Goal: Task Accomplishment & Management: Manage account settings

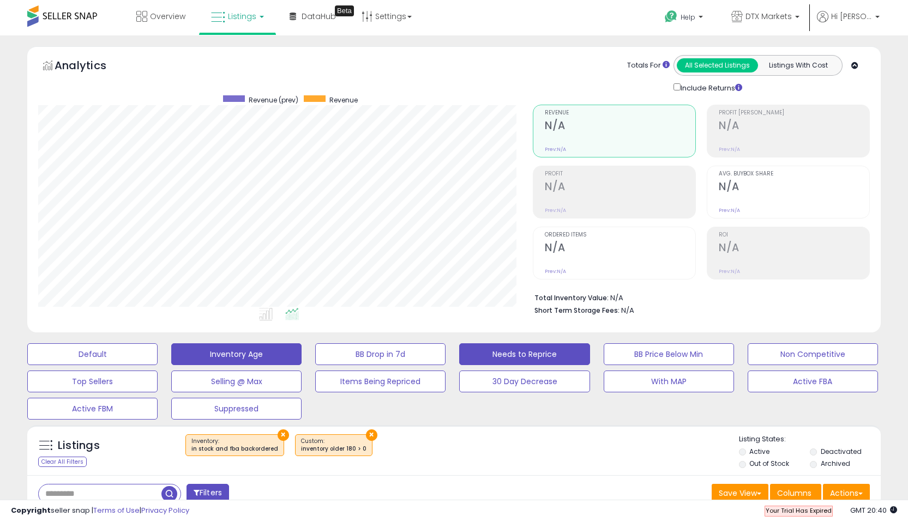
scroll to position [224, 495]
click at [239, 16] on span "Listings" at bounding box center [242, 16] width 28 height 11
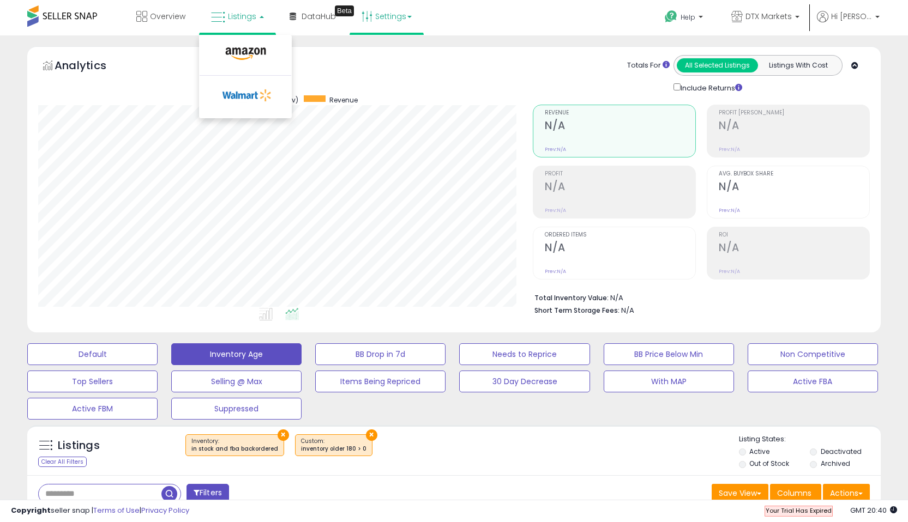
click at [382, 31] on link "Settings" at bounding box center [386, 16] width 67 height 33
click at [279, 64] on div "Analytics Totals For All Selected Listings Listings With Cost Include Returns" at bounding box center [454, 74] width 832 height 39
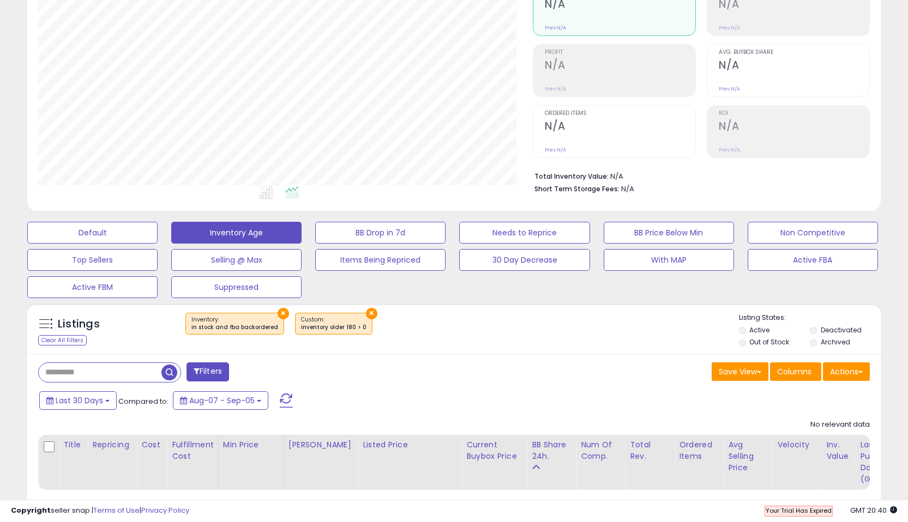
scroll to position [147, 0]
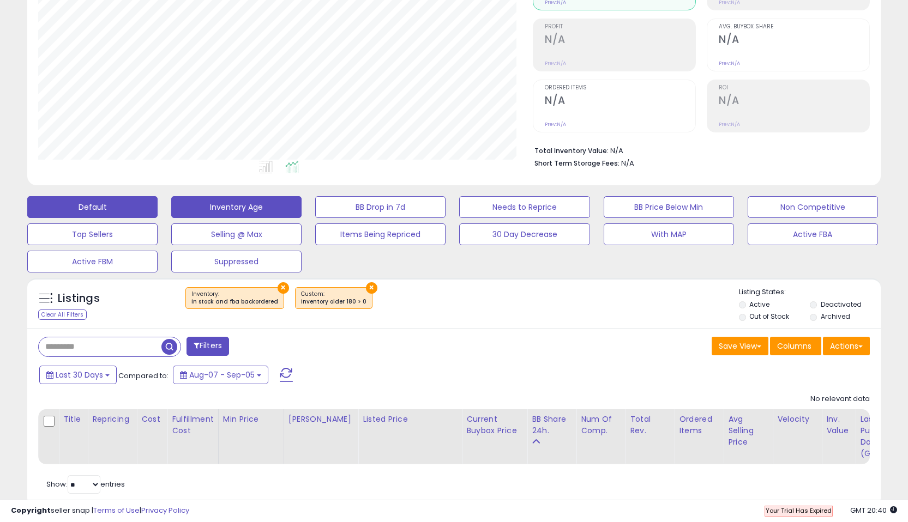
click at [117, 212] on button "Default" at bounding box center [92, 207] width 130 height 22
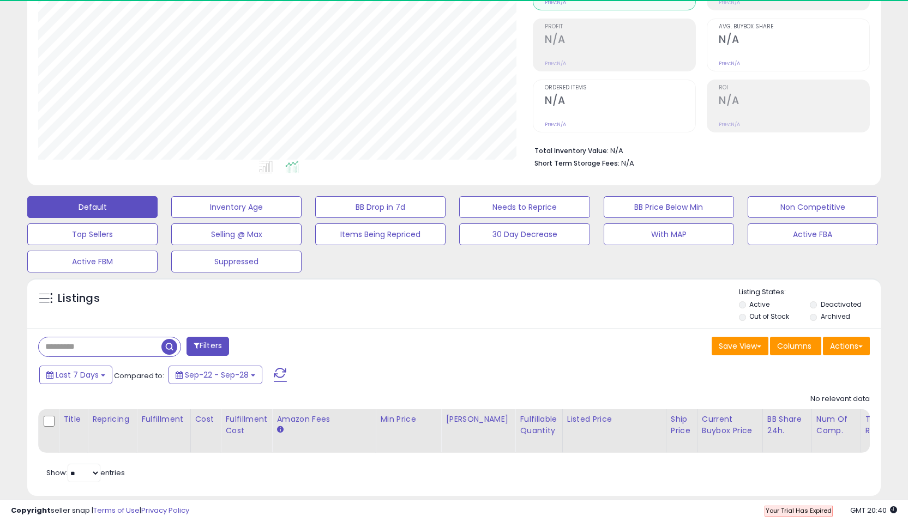
scroll to position [224, 495]
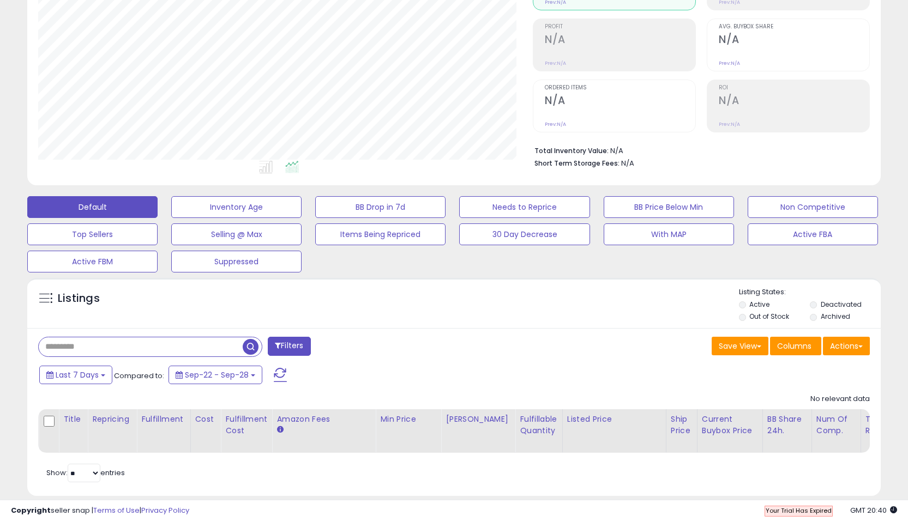
click at [136, 346] on input "text" at bounding box center [141, 347] width 204 height 19
paste input "**********"
type input "**********"
click at [254, 347] on span "button" at bounding box center [251, 347] width 16 height 16
click at [831, 303] on label "Deactivated" at bounding box center [841, 304] width 41 height 9
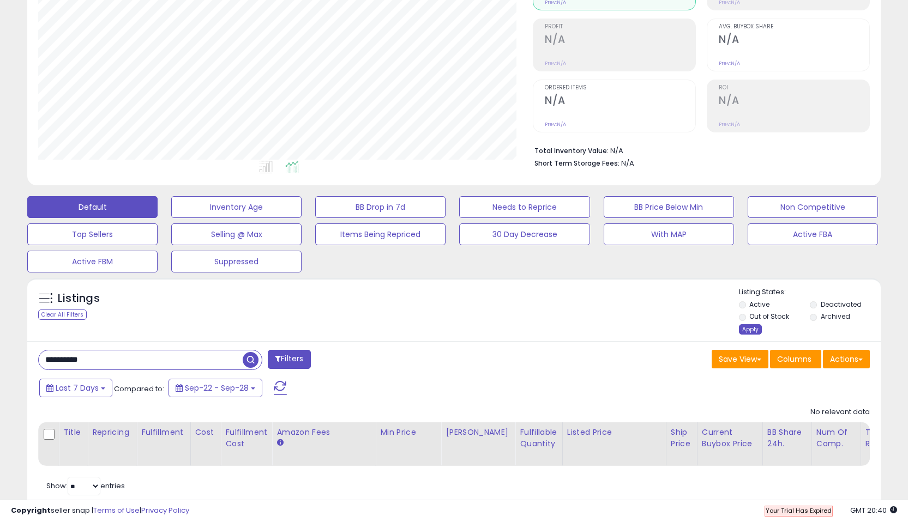
click at [748, 327] on div "Apply" at bounding box center [750, 330] width 23 height 10
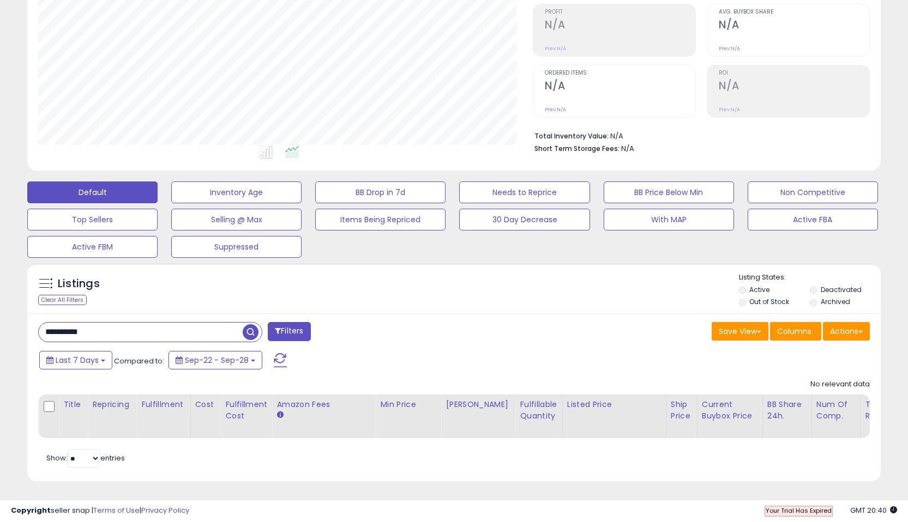
click at [294, 335] on button "Filters" at bounding box center [289, 331] width 43 height 19
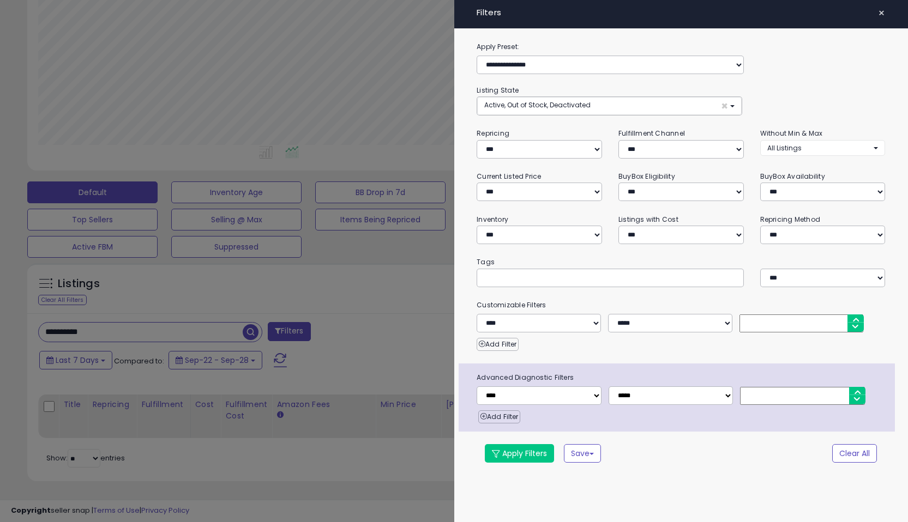
click at [884, 13] on span "×" at bounding box center [881, 12] width 7 height 15
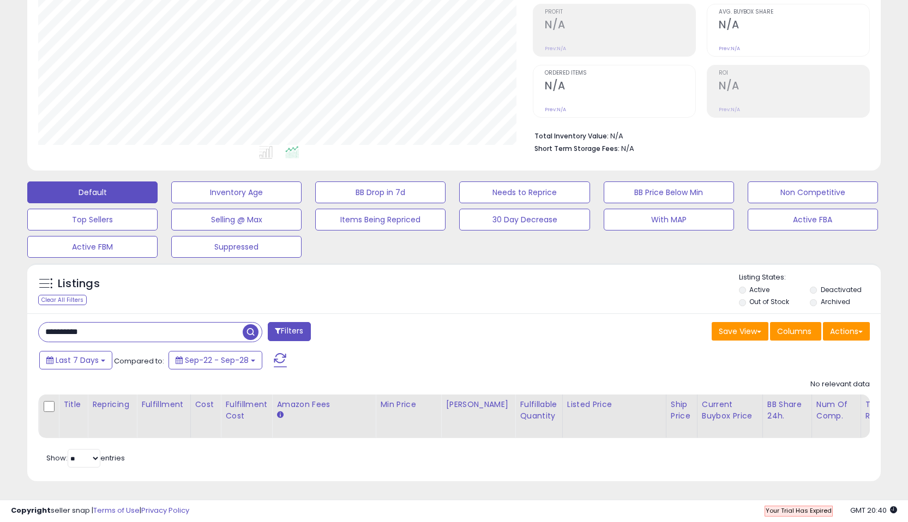
click at [250, 334] on span "button" at bounding box center [251, 333] width 16 height 16
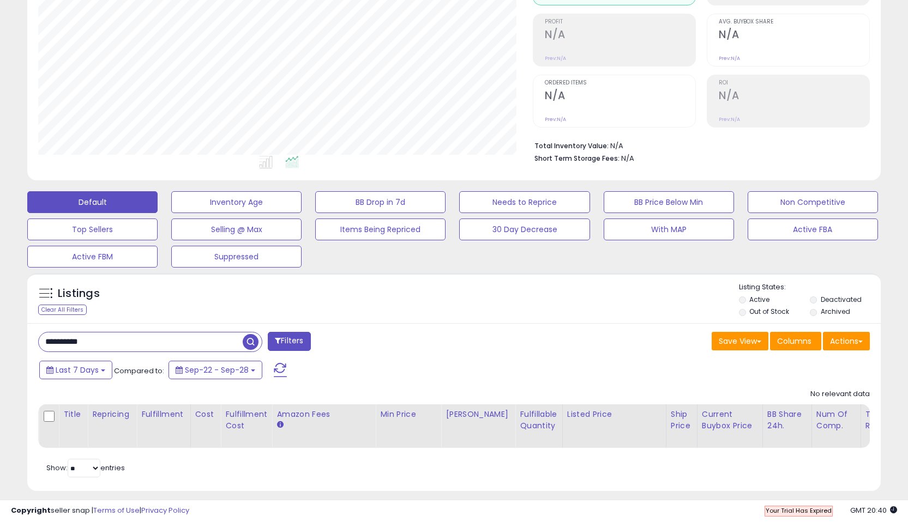
scroll to position [162, 0]
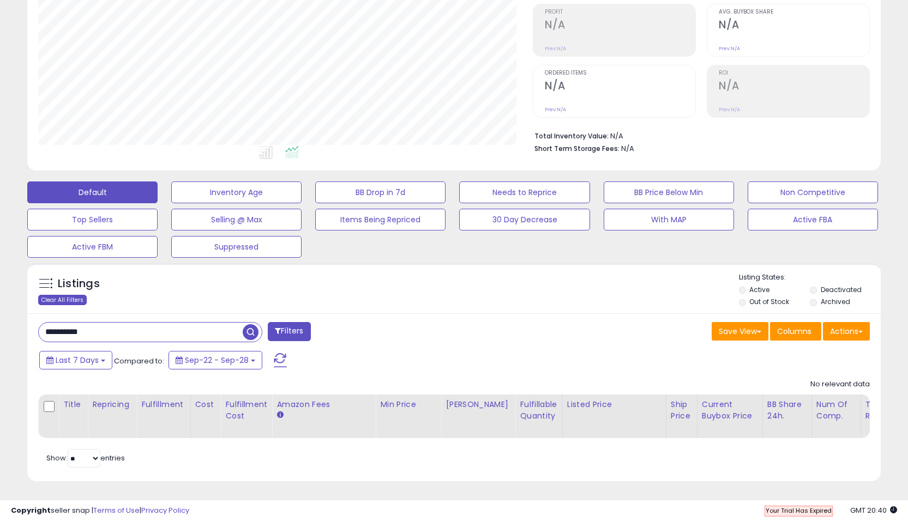
click at [63, 299] on div "Clear All Filters" at bounding box center [62, 300] width 49 height 10
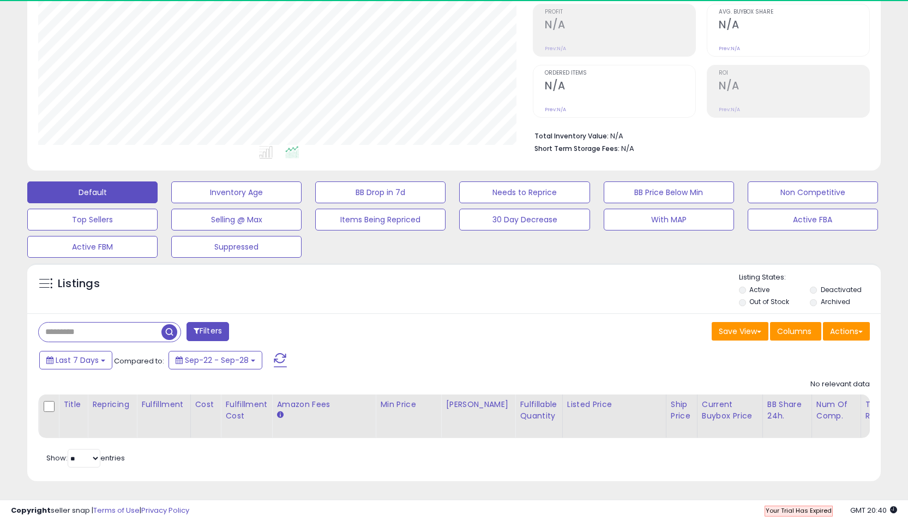
scroll to position [224, 495]
click at [120, 338] on input "text" at bounding box center [100, 332] width 123 height 19
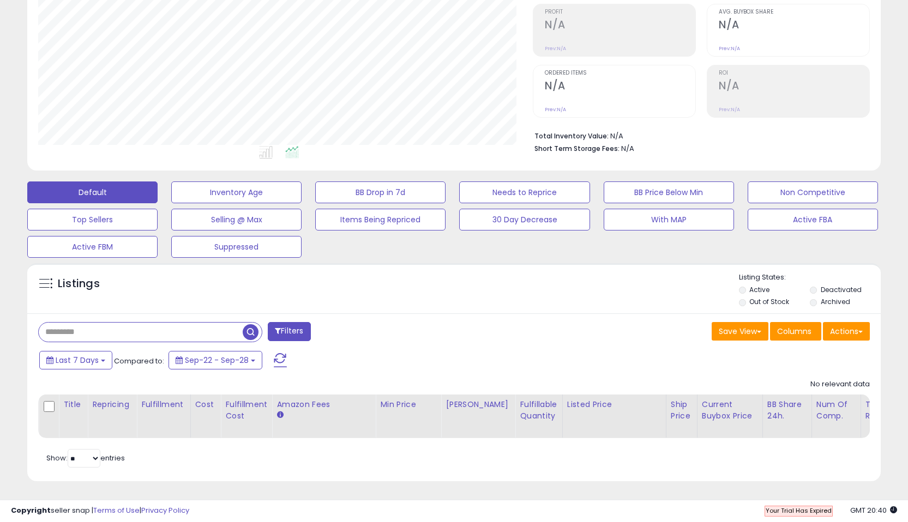
paste input "**********"
type input "**********"
click at [250, 333] on span "button" at bounding box center [251, 333] width 16 height 16
click at [583, 330] on div "Save View Save As New View Update Current View Columns Actions Import Export Vi…" at bounding box center [666, 332] width 424 height 21
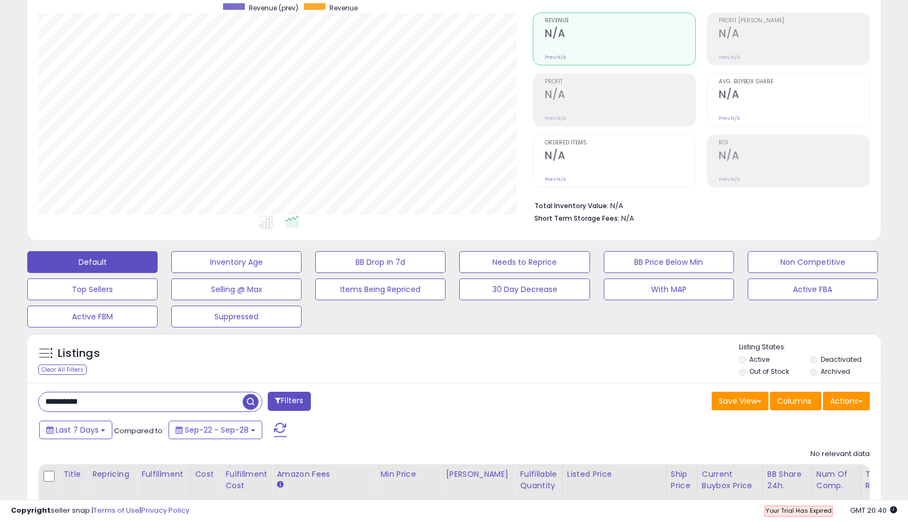
scroll to position [0, 0]
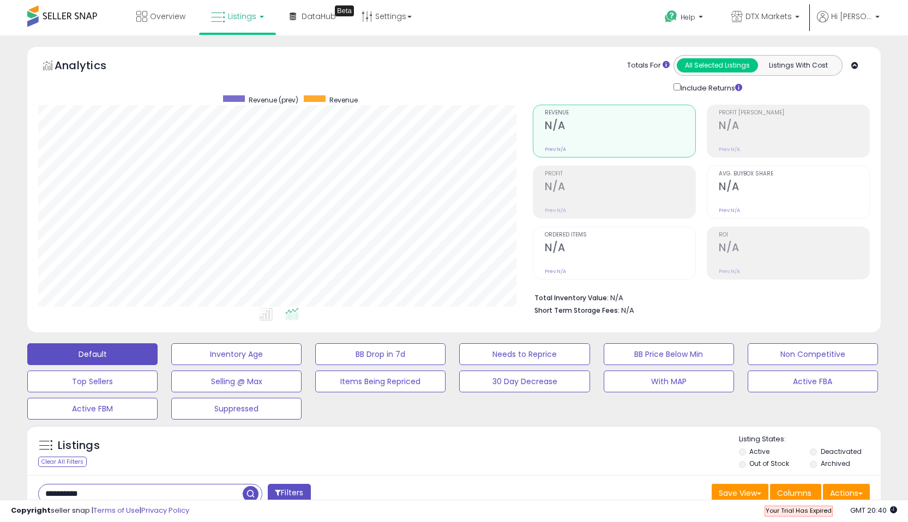
click at [447, 78] on div "Analytics Totals For All Selected Listings Listings With Cost Include Returns" at bounding box center [454, 74] width 832 height 39
click at [799, 510] on span "Your Trial Has Expired" at bounding box center [799, 511] width 66 height 9
click at [790, 17] on span "DTX Markets" at bounding box center [769, 16] width 46 height 11
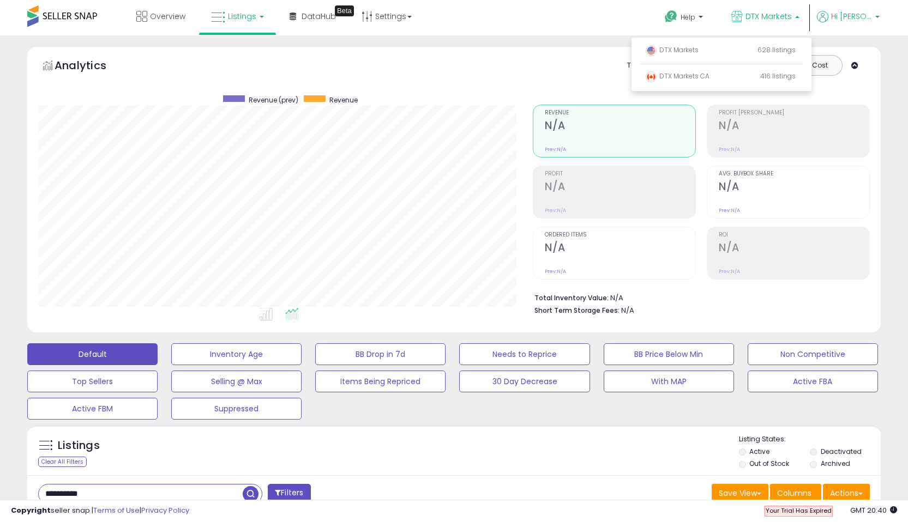
click at [847, 21] on span "Hi [PERSON_NAME]" at bounding box center [851, 16] width 41 height 11
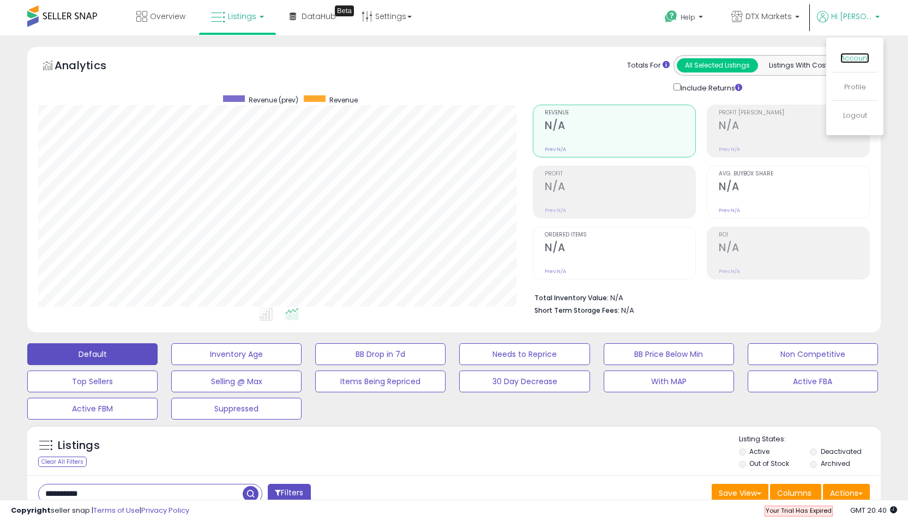
click at [853, 55] on link "Account" at bounding box center [854, 58] width 29 height 10
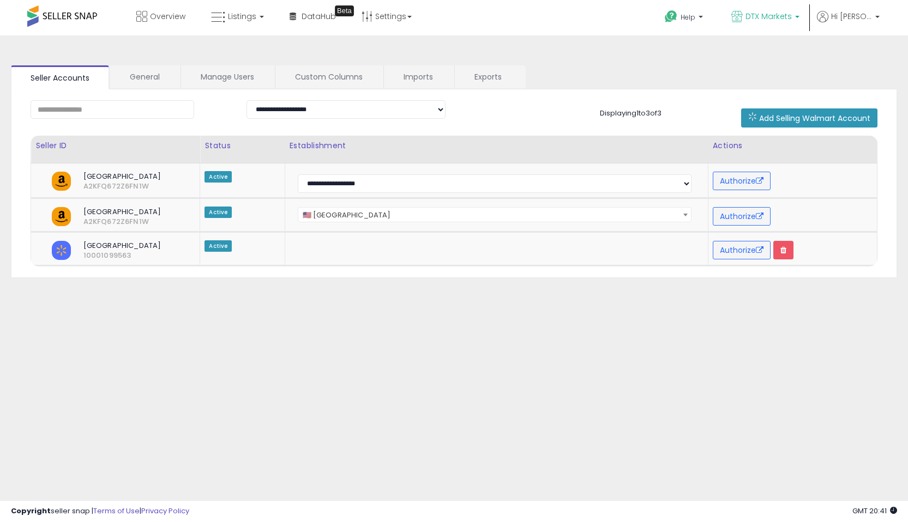
click at [785, 20] on span "DTX Markets" at bounding box center [769, 16] width 46 height 11
click at [788, 15] on span "DTX Markets" at bounding box center [769, 16] width 46 height 11
click at [146, 74] on link "General" at bounding box center [144, 76] width 69 height 23
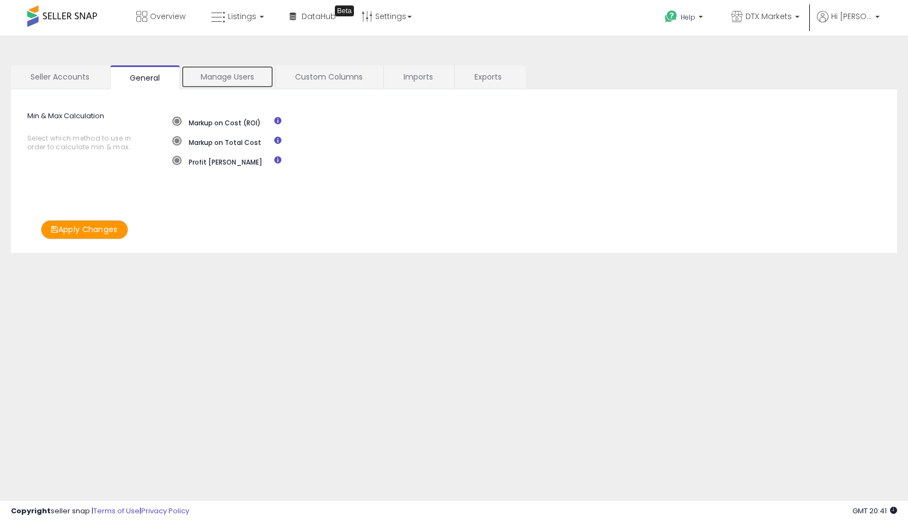
click at [214, 78] on link "Manage Users" at bounding box center [227, 76] width 93 height 23
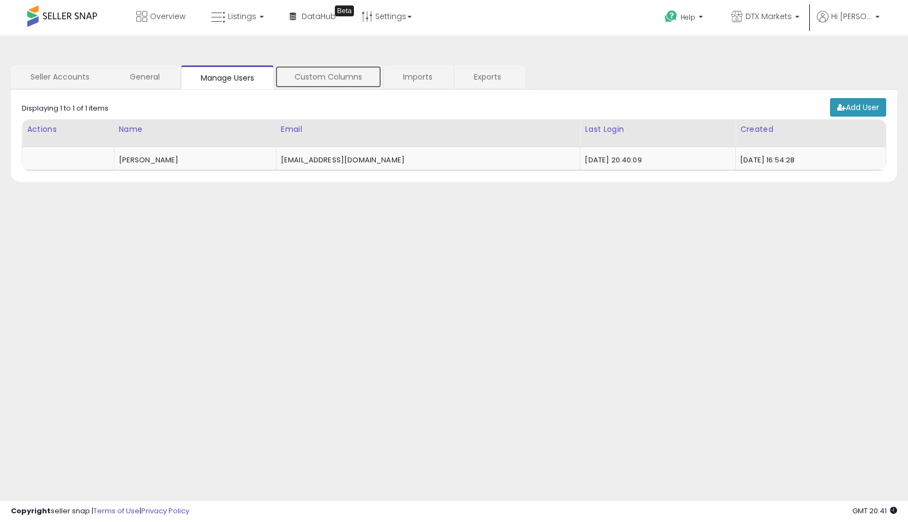
click at [305, 80] on link "Custom Columns" at bounding box center [328, 76] width 107 height 23
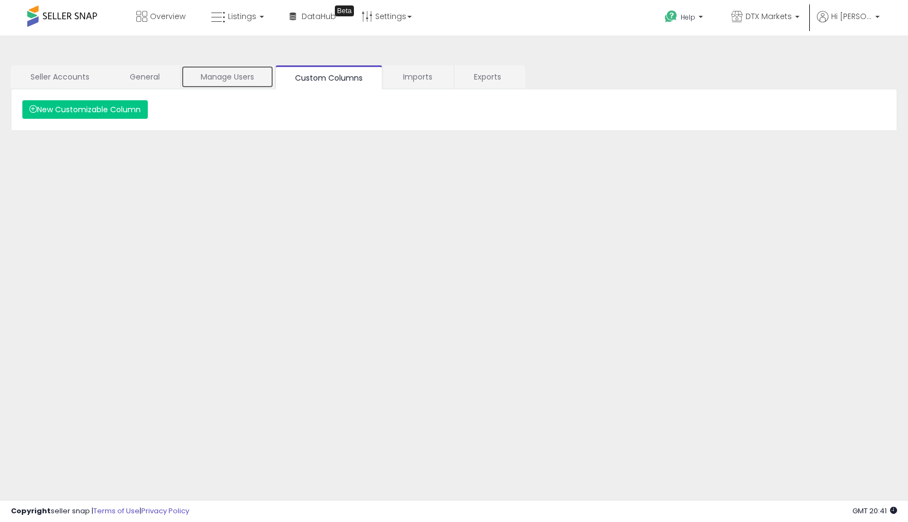
click at [249, 85] on link "Manage Users" at bounding box center [227, 76] width 93 height 23
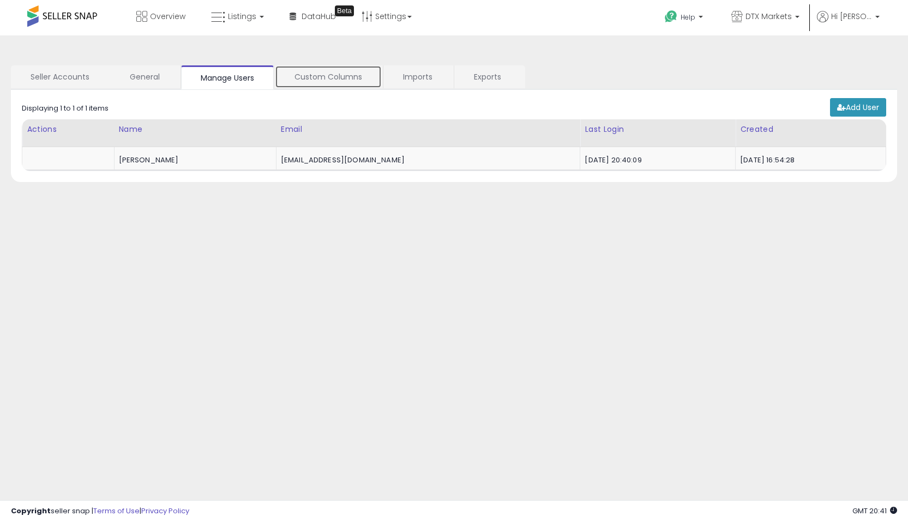
click at [305, 80] on link "Custom Columns" at bounding box center [328, 76] width 107 height 23
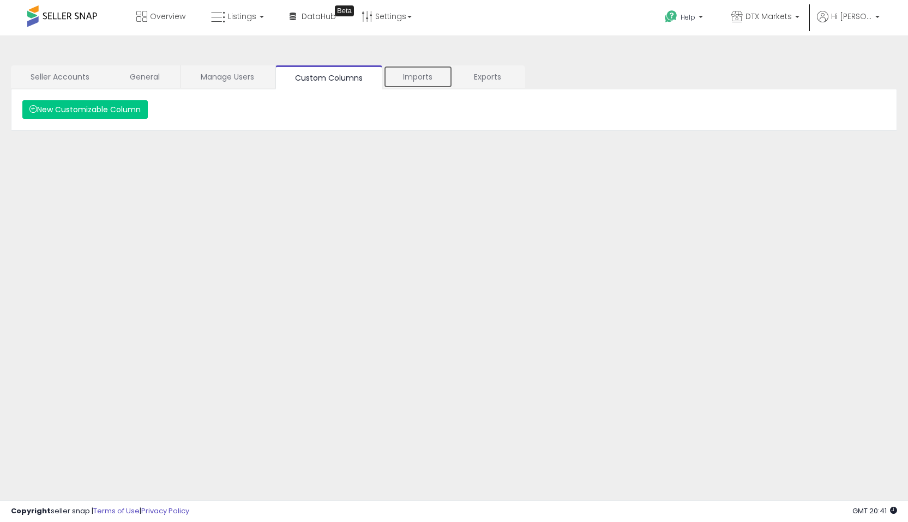
click at [397, 81] on link "Imports" at bounding box center [417, 76] width 69 height 23
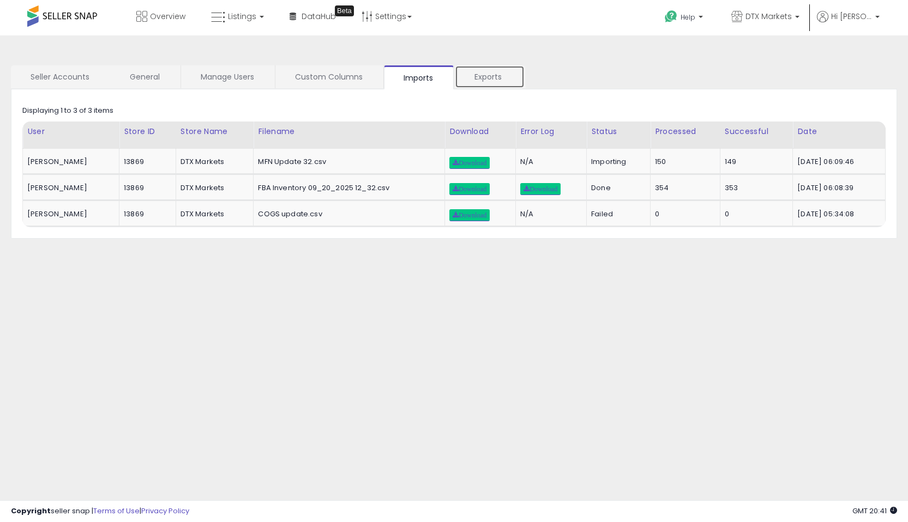
click at [497, 77] on link "Exports" at bounding box center [490, 76] width 70 height 23
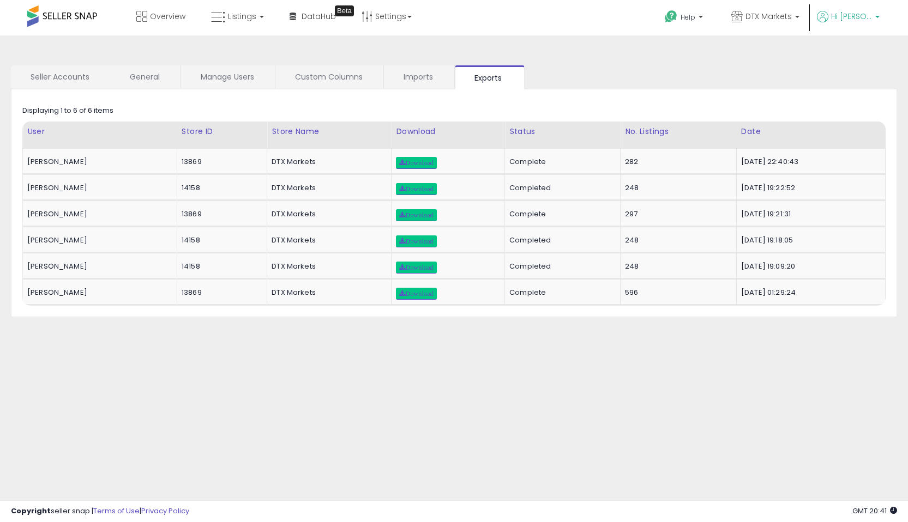
click at [856, 22] on p "Hi [PERSON_NAME]" at bounding box center [848, 18] width 63 height 14
click at [851, 83] on link "Profile" at bounding box center [855, 87] width 22 height 10
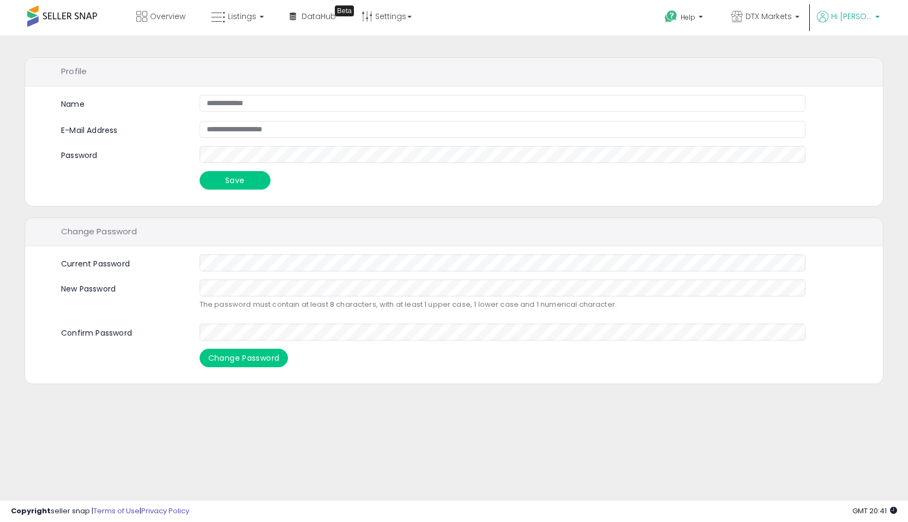
click at [825, 13] on icon at bounding box center [822, 16] width 11 height 11
click at [860, 58] on link "Account" at bounding box center [854, 58] width 29 height 10
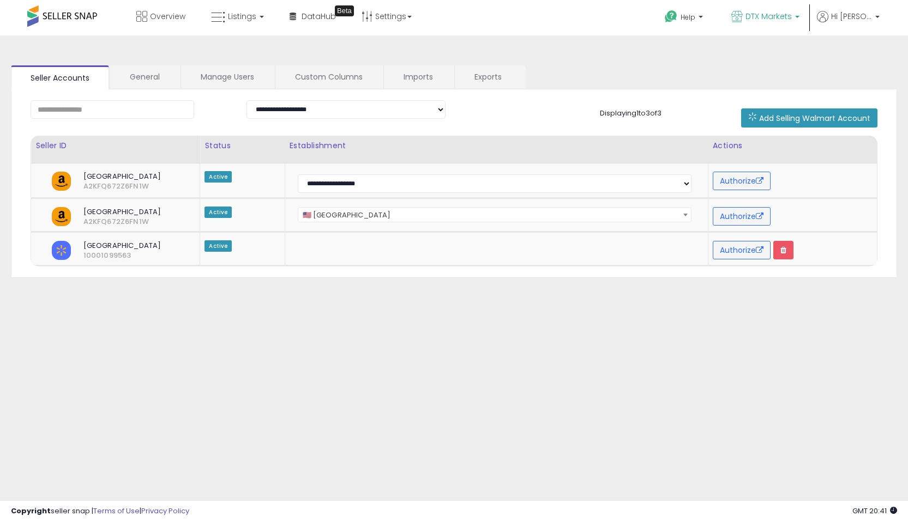
click at [772, 19] on span "DTX Markets" at bounding box center [769, 16] width 46 height 11
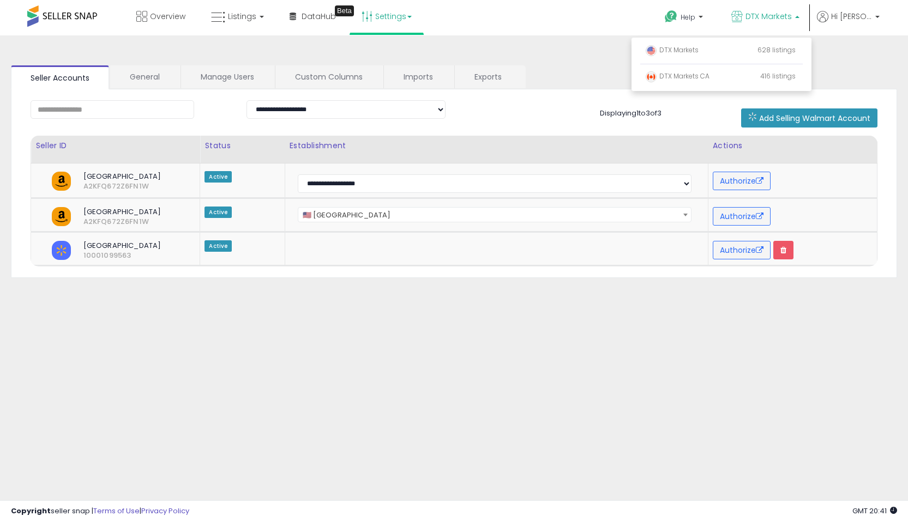
click at [374, 18] on link "Settings" at bounding box center [386, 16] width 67 height 33
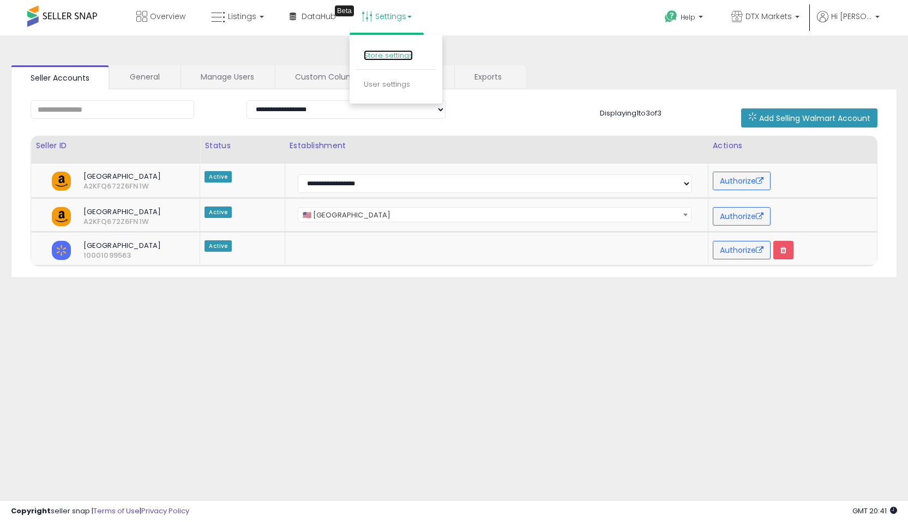
click at [374, 58] on link "Store settings" at bounding box center [388, 55] width 49 height 10
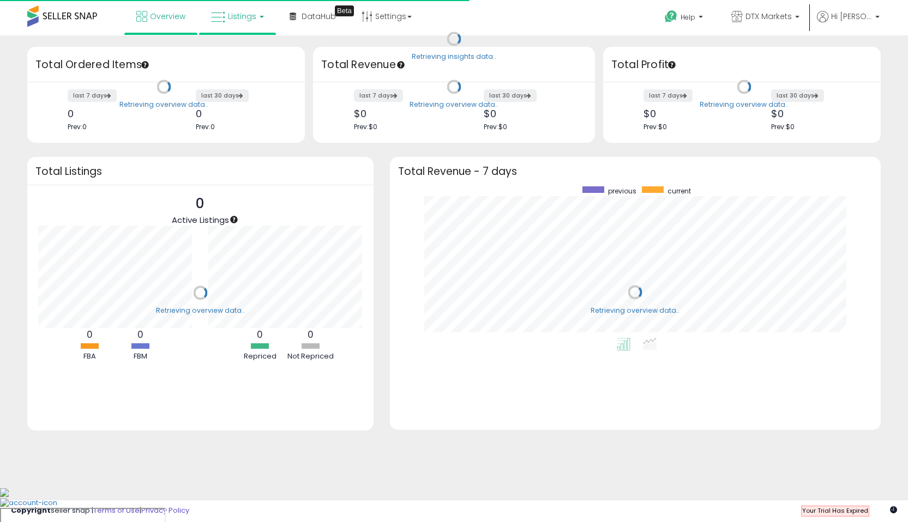
scroll to position [152, 469]
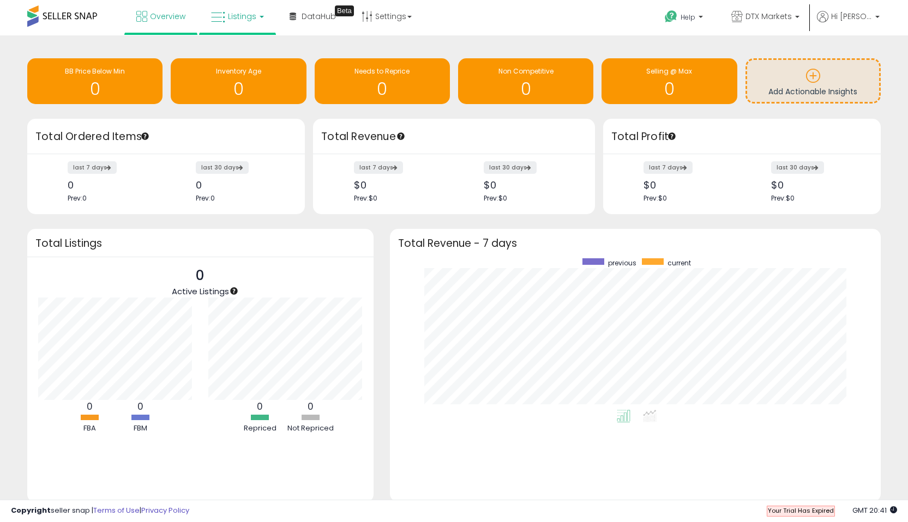
click at [228, 21] on span "Listings" at bounding box center [242, 16] width 28 height 11
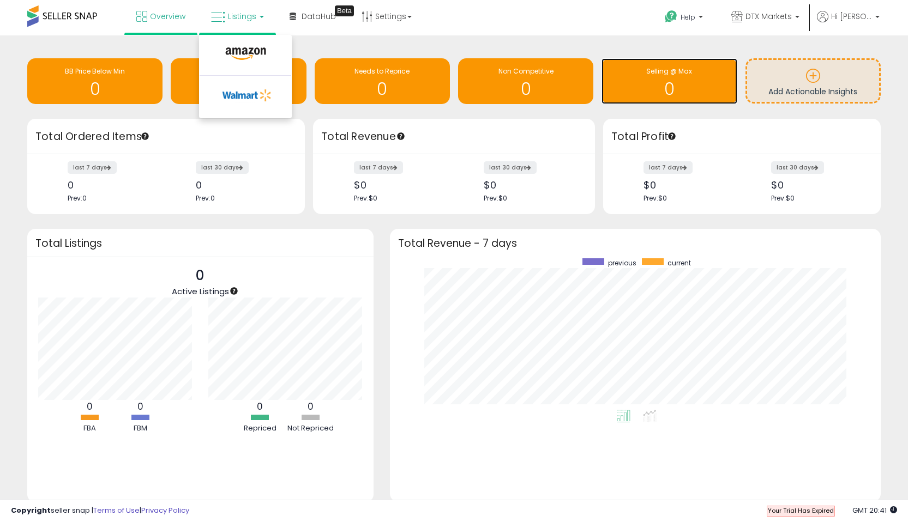
click at [692, 61] on div "Selling @ Max 0" at bounding box center [669, 81] width 135 height 46
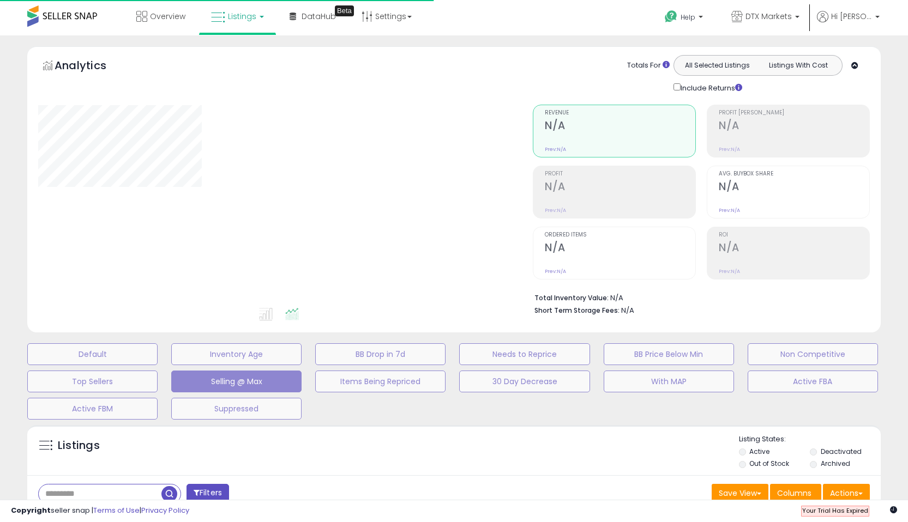
select select "**"
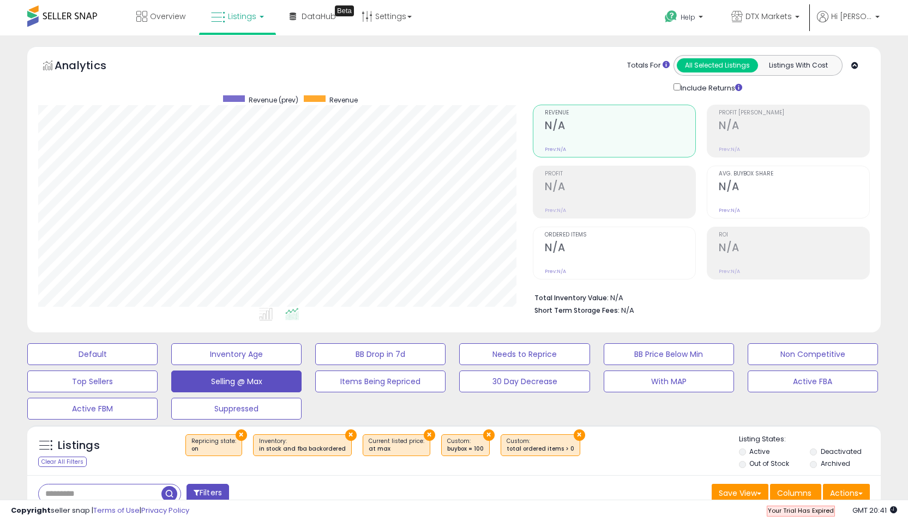
click at [813, 512] on span "Your Trial Has Expired" at bounding box center [801, 511] width 66 height 9
click at [895, 511] on icon at bounding box center [893, 510] width 7 height 7
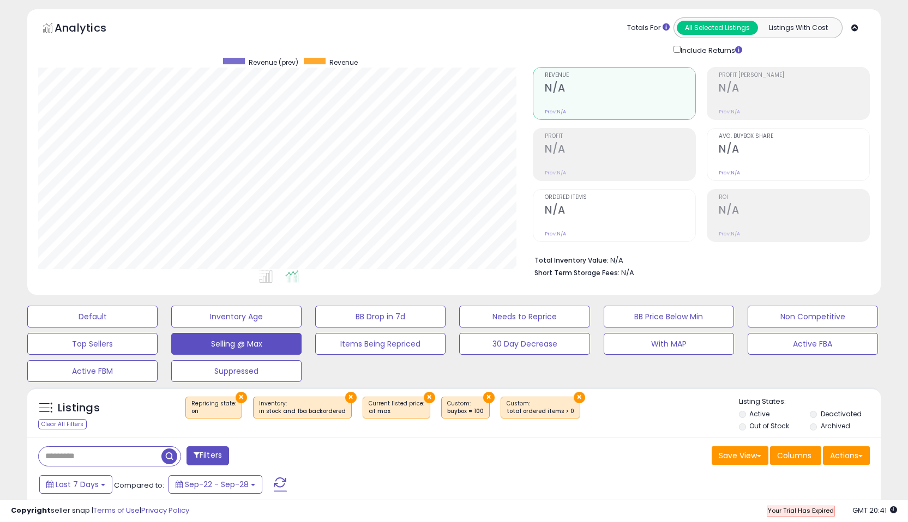
scroll to position [0, 0]
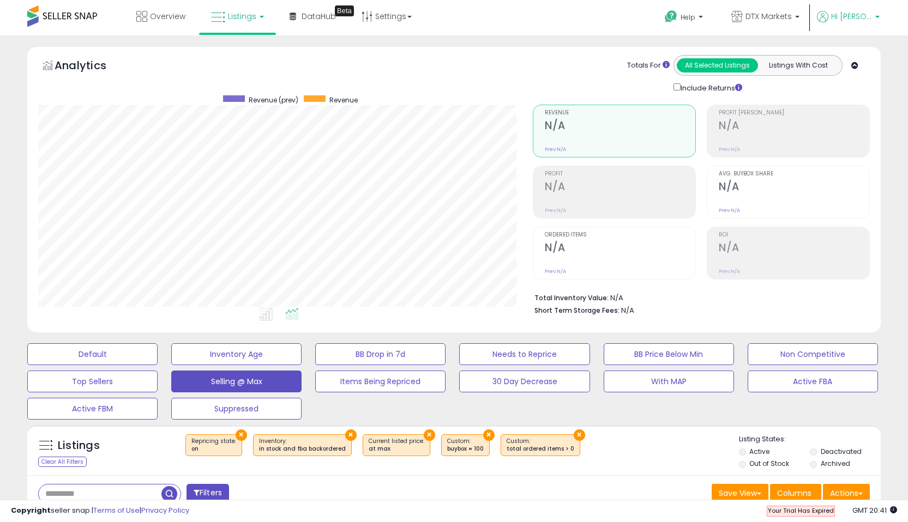
click at [850, 17] on span "Hi [PERSON_NAME]" at bounding box center [851, 16] width 41 height 11
click at [855, 61] on link "Account" at bounding box center [854, 58] width 29 height 10
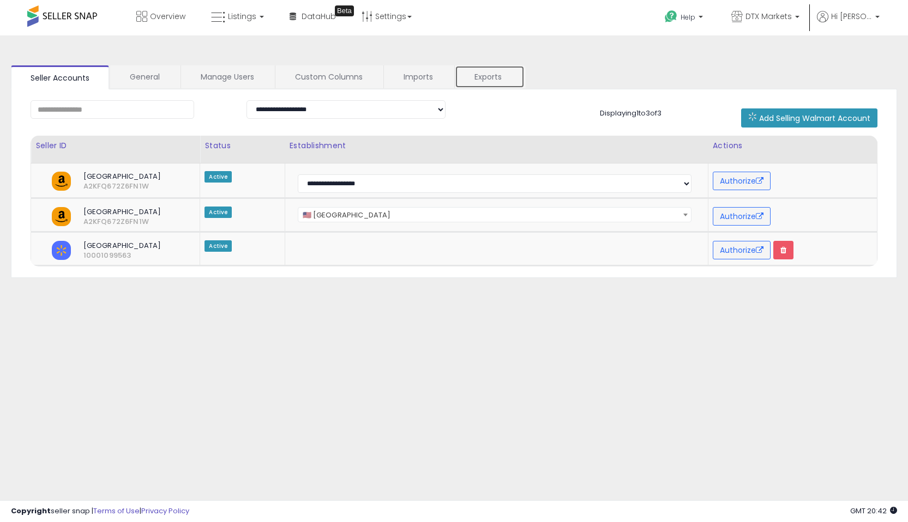
click at [486, 76] on link "Exports" at bounding box center [490, 76] width 70 height 23
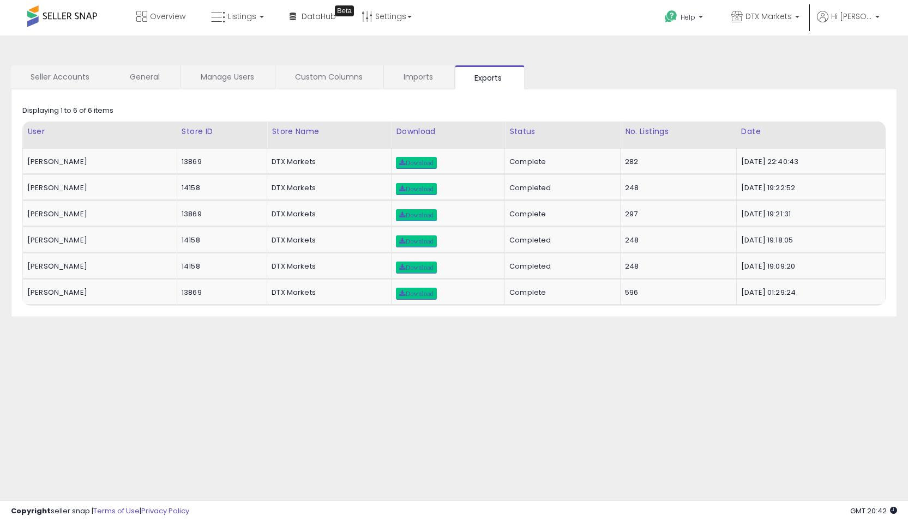
click at [580, 64] on div "**********" at bounding box center [453, 272] width 897 height 453
click at [694, 17] on span "Help" at bounding box center [688, 17] width 15 height 9
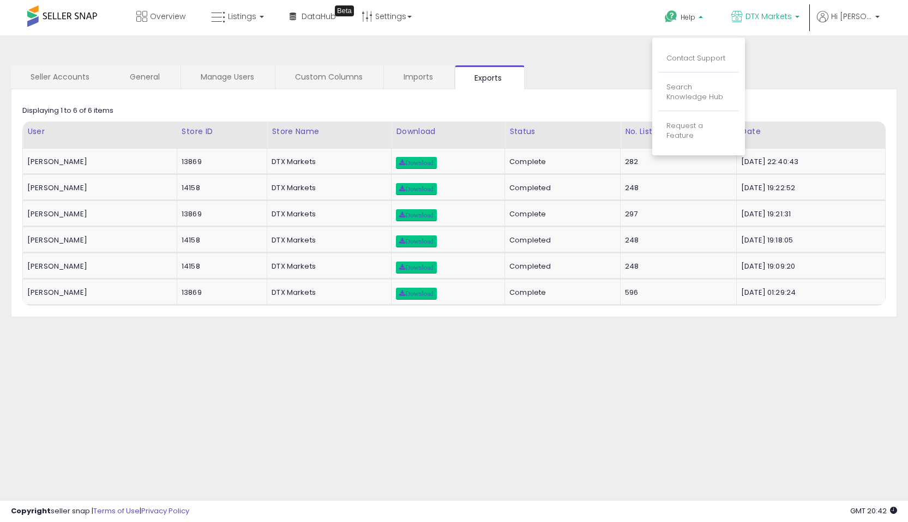
click at [778, 16] on span "DTX Markets" at bounding box center [769, 16] width 46 height 11
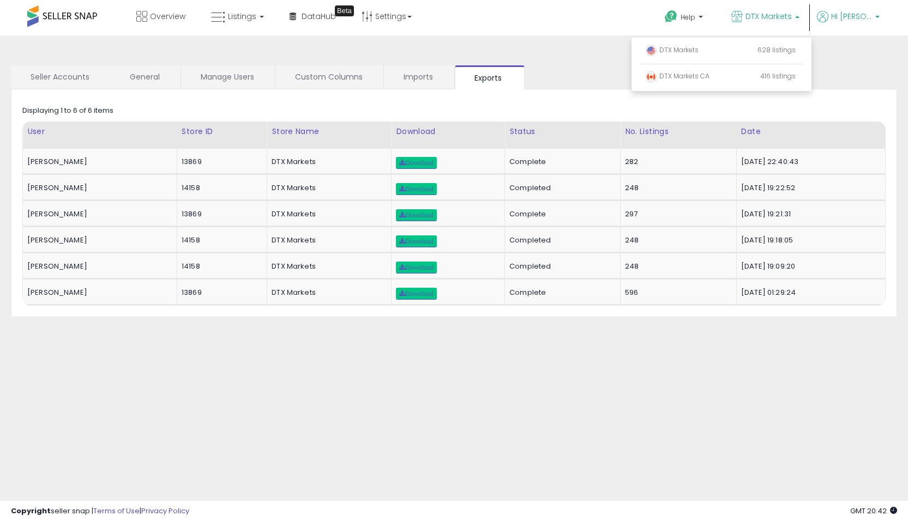
click at [824, 16] on icon at bounding box center [822, 16] width 11 height 11
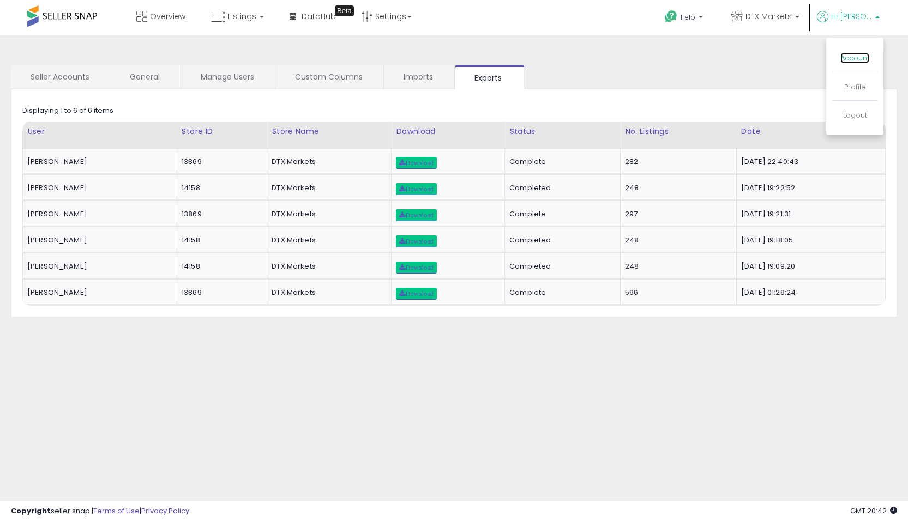
click at [854, 57] on link "Account" at bounding box center [854, 58] width 29 height 10
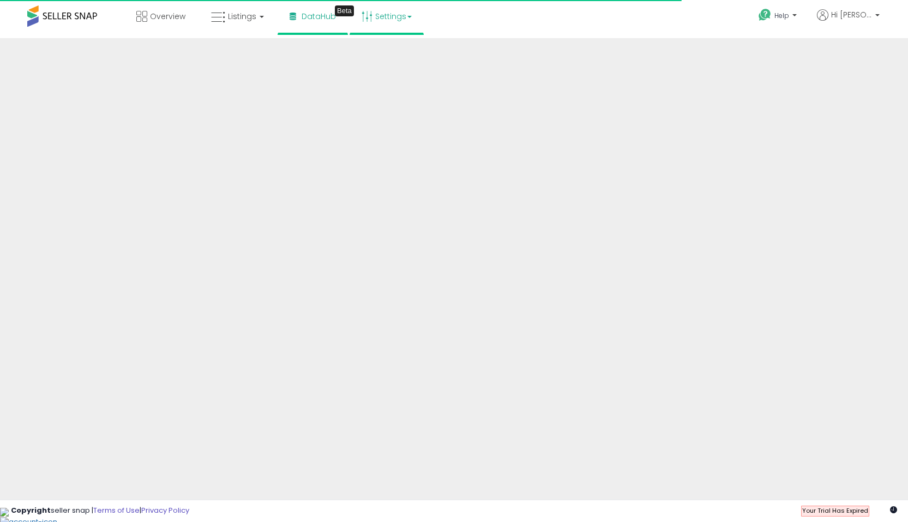
click at [392, 19] on link "Settings" at bounding box center [386, 16] width 67 height 33
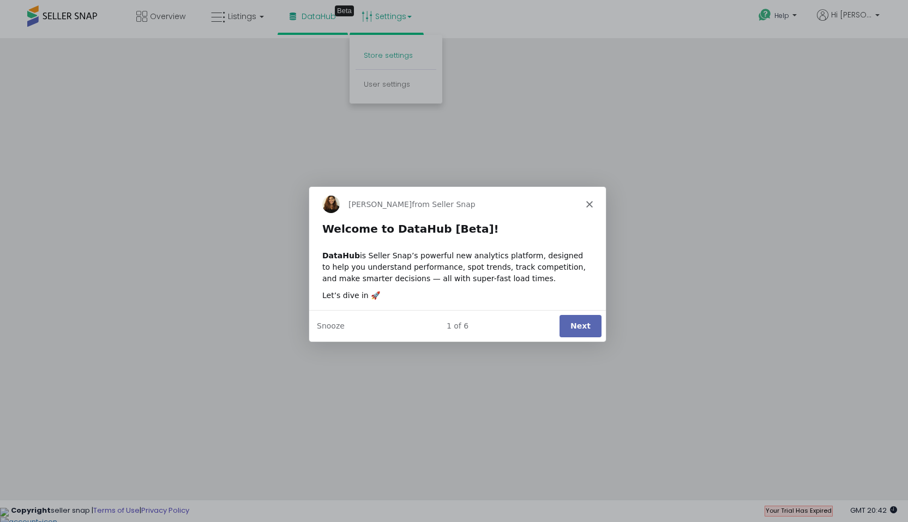
click at [399, 55] on div "Product tour overlay" at bounding box center [454, 261] width 908 height 522
click at [587, 201] on icon "Close" at bounding box center [588, 204] width 7 height 7
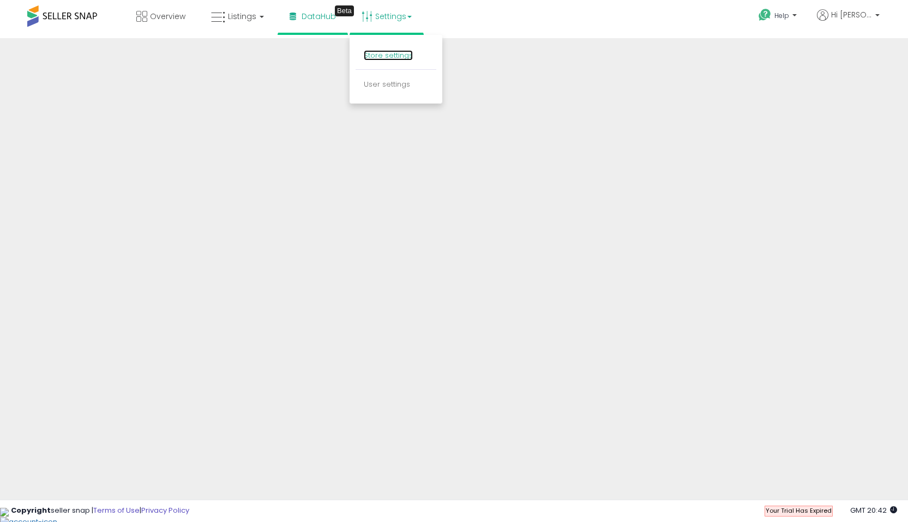
click at [384, 55] on link "Store settings" at bounding box center [388, 55] width 49 height 10
click at [387, 10] on link "Settings" at bounding box center [386, 16] width 67 height 33
click at [389, 57] on link "Store settings" at bounding box center [388, 55] width 49 height 10
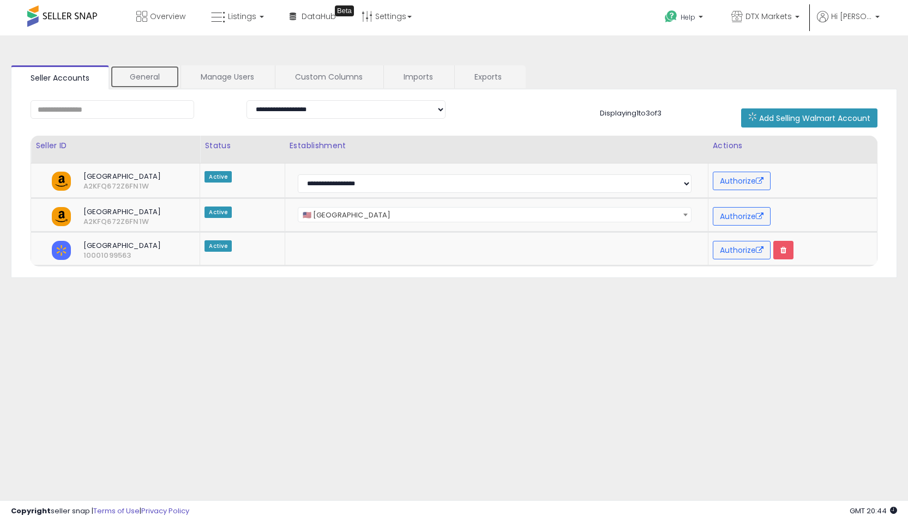
click at [143, 79] on link "General" at bounding box center [144, 76] width 69 height 23
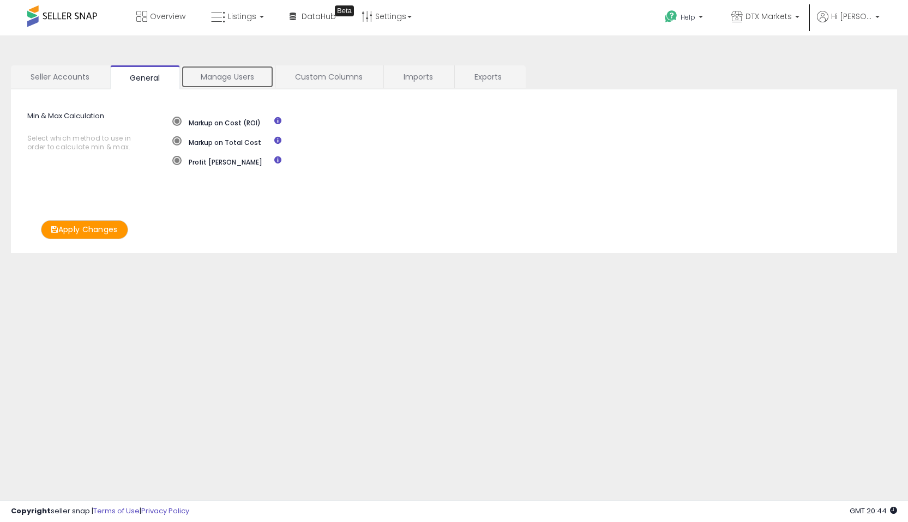
click at [225, 79] on link "Manage Users" at bounding box center [227, 76] width 93 height 23
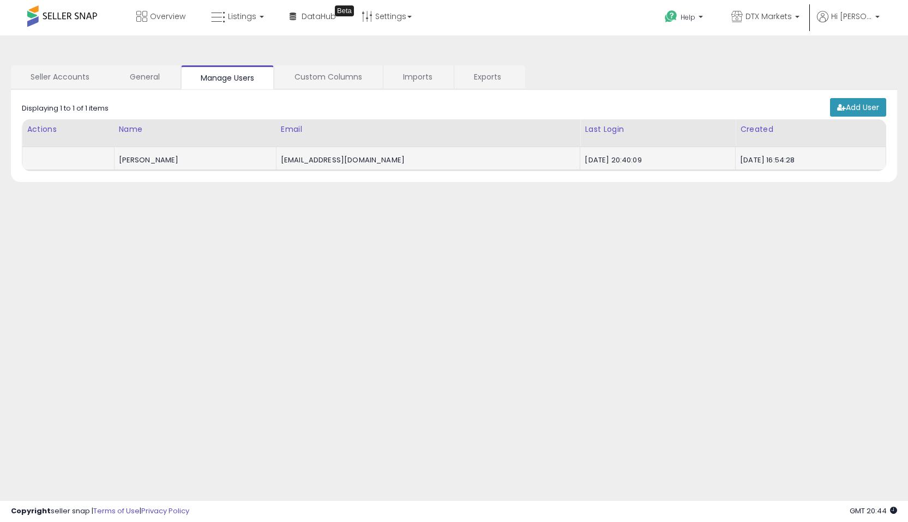
click at [340, 155] on div "sales@dtxmarkets.com" at bounding box center [426, 160] width 291 height 10
click at [331, 79] on link "Custom Columns" at bounding box center [328, 76] width 107 height 23
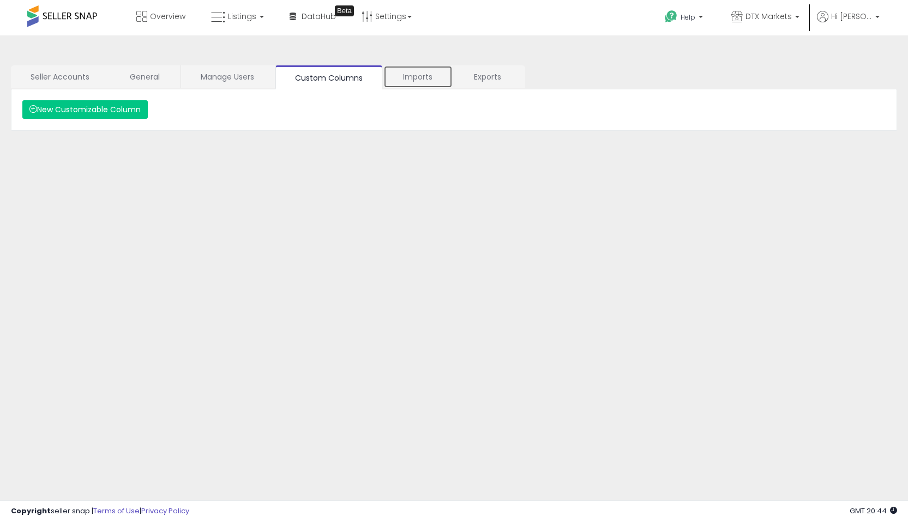
click at [410, 78] on link "Imports" at bounding box center [417, 76] width 69 height 23
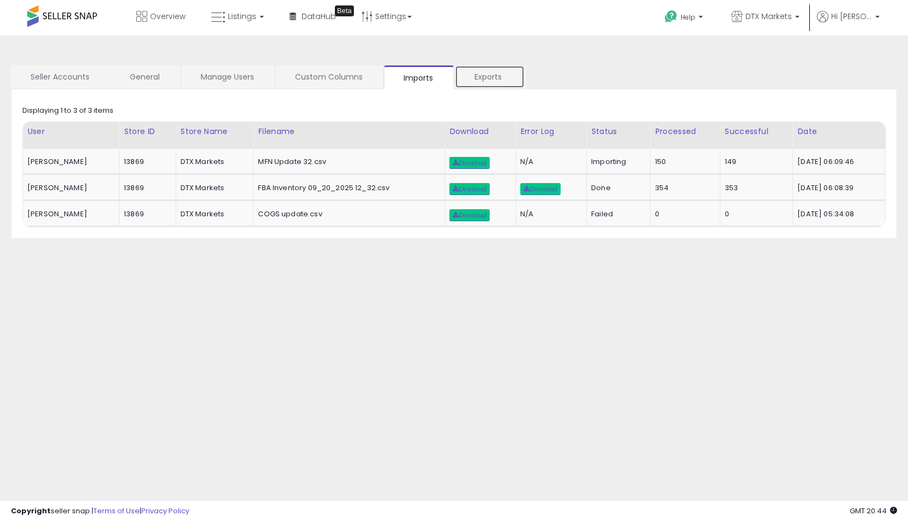
click at [488, 77] on link "Exports" at bounding box center [490, 76] width 70 height 23
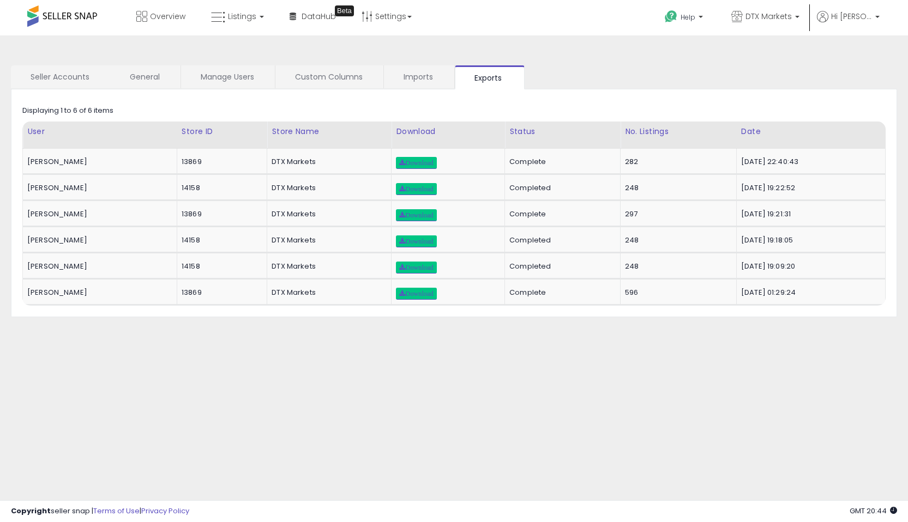
click at [581, 85] on ul "Seller Accounts General Manage Users Custom Columns Imports Exports" at bounding box center [454, 77] width 886 height 24
click at [752, 91] on div "Retrieving data.. Displaying 1 to 6 of 6 items User Store ID 282" at bounding box center [454, 203] width 886 height 228
click at [696, 22] on p "Help" at bounding box center [684, 19] width 41 height 12
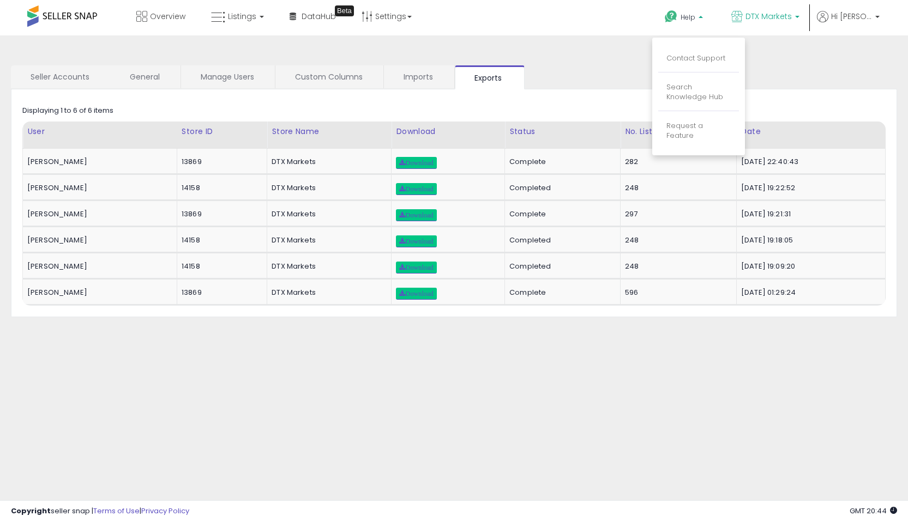
click at [781, 16] on span "DTX Markets" at bounding box center [769, 16] width 46 height 11
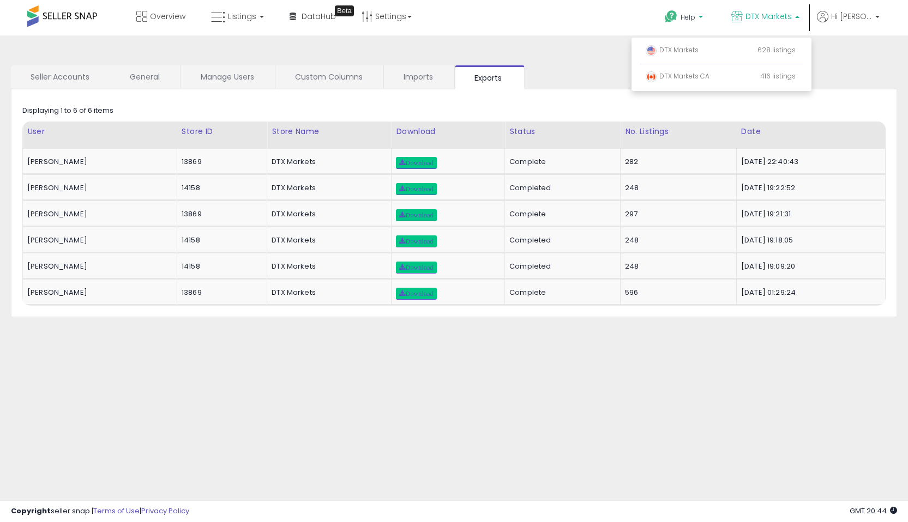
click at [703, 17] on b at bounding box center [701, 20] width 4 height 8
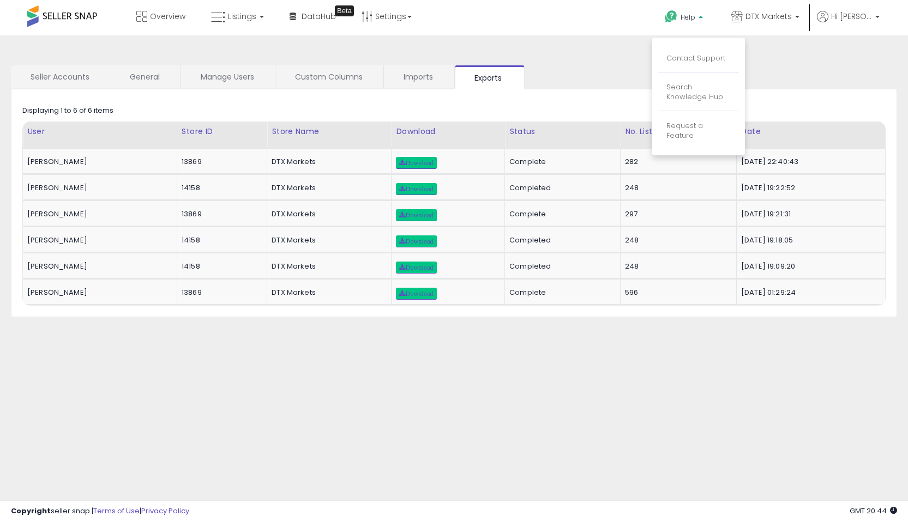
click at [600, 61] on div "**********" at bounding box center [453, 272] width 897 height 453
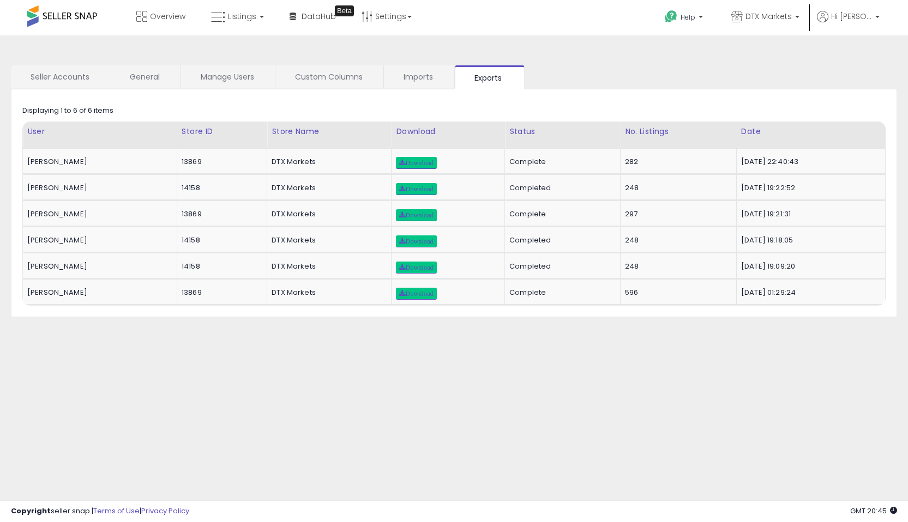
click at [652, 74] on ul "Seller Accounts General Manage Users Custom Columns Imports Exports" at bounding box center [454, 77] width 886 height 24
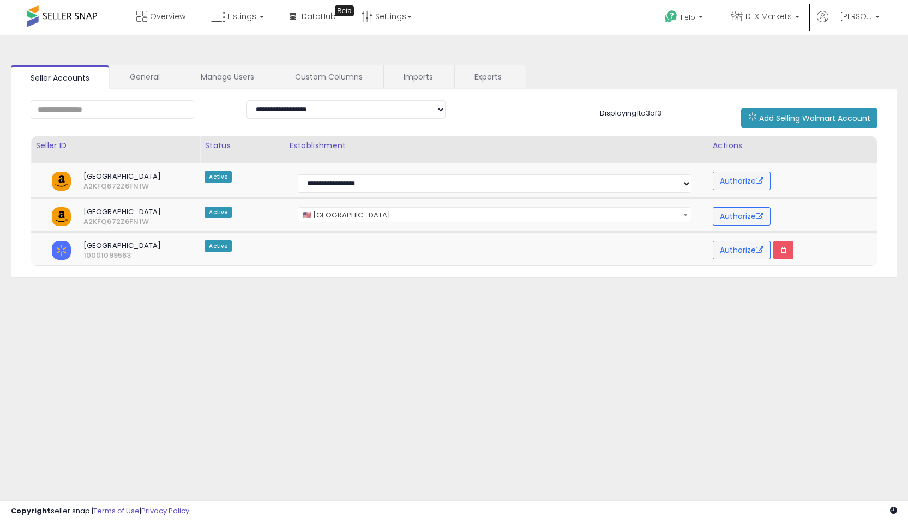
click at [669, 69] on ul "Seller Accounts General Manage Users Custom Columns Imports Exports" at bounding box center [454, 77] width 886 height 24
click at [244, 19] on span "Listings" at bounding box center [242, 16] width 28 height 11
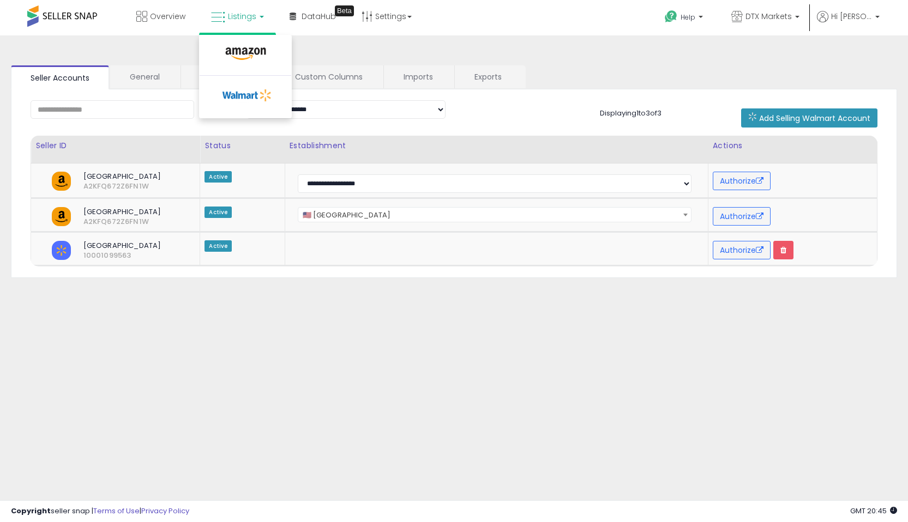
click at [235, 38] on li at bounding box center [246, 56] width 92 height 39
click at [244, 22] on link "Listings" at bounding box center [237, 16] width 69 height 33
click at [239, 49] on icon at bounding box center [245, 54] width 47 height 14
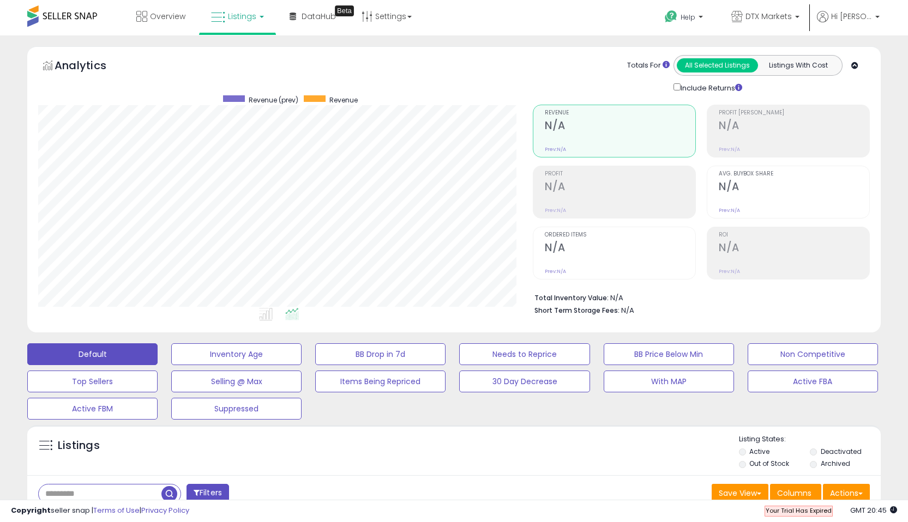
scroll to position [224, 495]
click at [791, 509] on span "Your Trial Has Expired" at bounding box center [799, 511] width 66 height 9
click at [894, 512] on icon at bounding box center [893, 510] width 7 height 7
